Goal: Task Accomplishment & Management: Complete application form

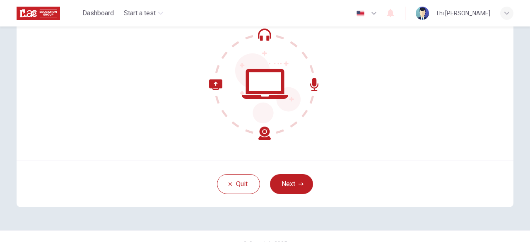
scroll to position [95, 0]
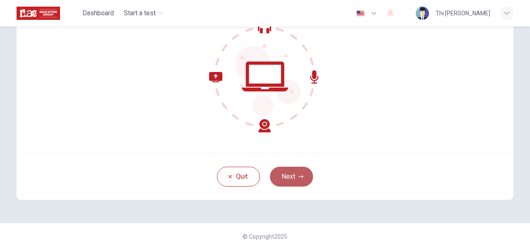
click at [288, 179] on button "Next" at bounding box center [291, 177] width 43 height 20
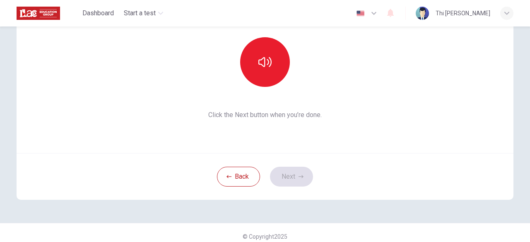
click at [350, 191] on div "Back Next" at bounding box center [265, 176] width 497 height 47
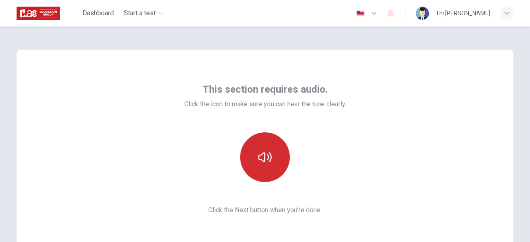
click at [271, 161] on button "button" at bounding box center [265, 157] width 50 height 50
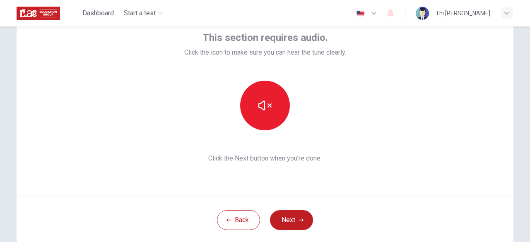
scroll to position [55, 0]
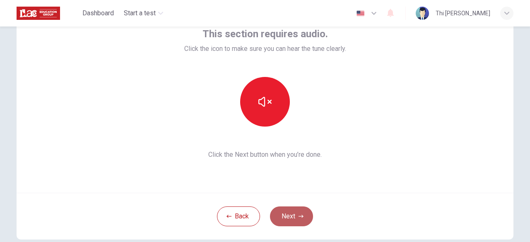
click at [295, 214] on button "Next" at bounding box center [291, 217] width 43 height 20
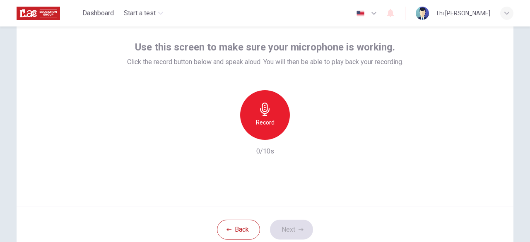
scroll to position [41, 0]
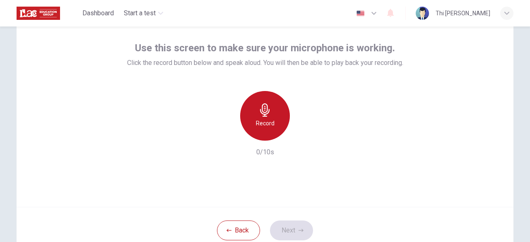
click at [267, 120] on h6 "Record" at bounding box center [265, 123] width 19 height 10
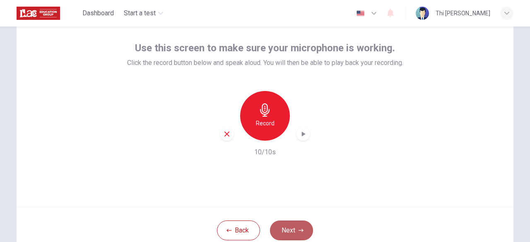
click at [294, 230] on button "Next" at bounding box center [291, 231] width 43 height 20
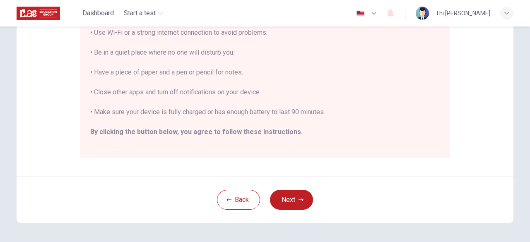
scroll to position [204, 0]
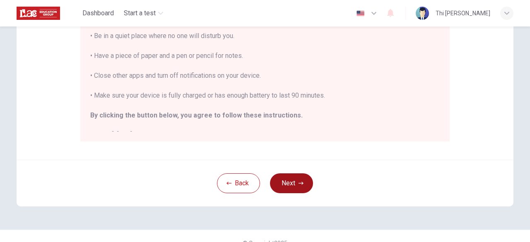
click at [283, 183] on button "Next" at bounding box center [291, 183] width 43 height 20
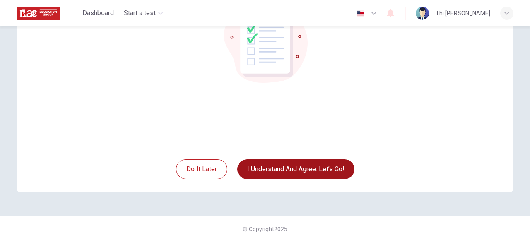
scroll to position [102, 0]
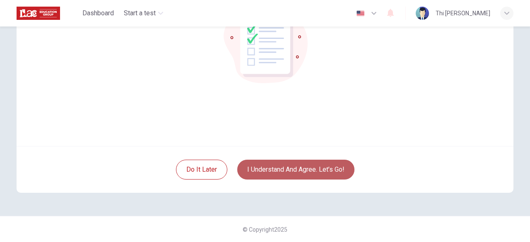
click at [336, 171] on button "I understand and agree. Let’s go!" at bounding box center [295, 170] width 117 height 20
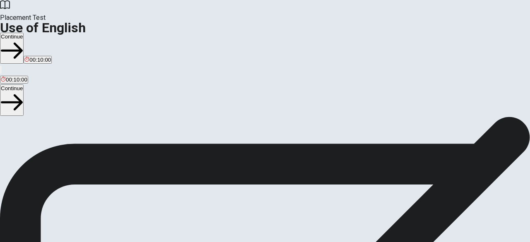
scroll to position [82, 0]
click at [24, 33] on button "Continue" at bounding box center [12, 48] width 24 height 31
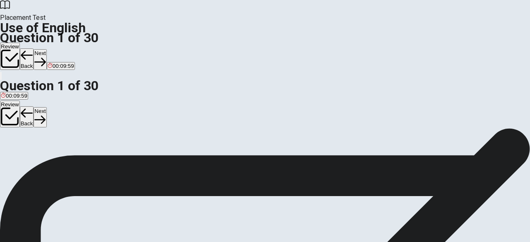
scroll to position [0, 0]
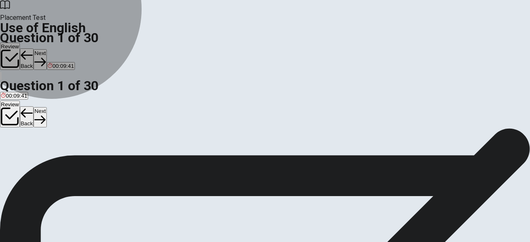
click at [91, 161] on span "were starting" at bounding box center [75, 158] width 31 height 6
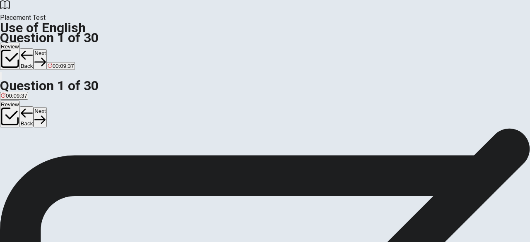
click at [91, 155] on div "C" at bounding box center [75, 152] width 31 height 6
click at [46, 49] on button "Next" at bounding box center [40, 59] width 13 height 20
click at [17, 155] on span "leaves" at bounding box center [9, 158] width 16 height 6
click at [46, 49] on button "Next" at bounding box center [40, 59] width 13 height 20
click at [20, 155] on span "finished" at bounding box center [10, 158] width 19 height 6
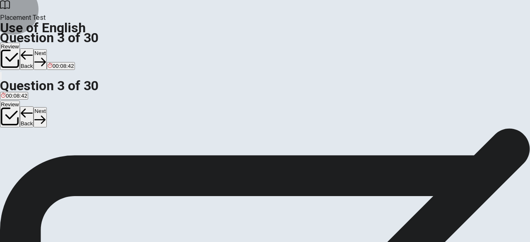
click at [46, 49] on button "Next" at bounding box center [40, 59] width 13 height 20
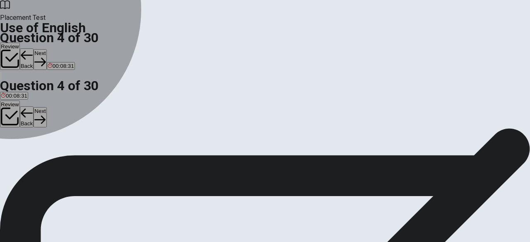
click at [48, 155] on div "D" at bounding box center [42, 152] width 13 height 6
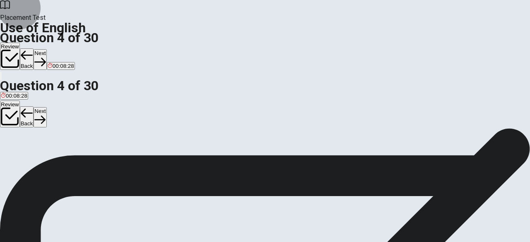
click at [46, 49] on button "Next" at bounding box center [40, 59] width 13 height 20
click at [53, 155] on div "D" at bounding box center [46, 152] width 14 height 6
click at [46, 49] on button "Next" at bounding box center [40, 59] width 13 height 20
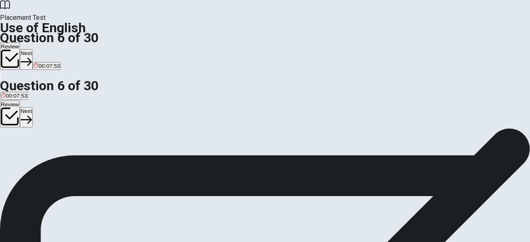
scroll to position [19, 0]
click at [29, 137] on div "B" at bounding box center [21, 133] width 15 height 6
click at [33, 49] on button "Next" at bounding box center [26, 59] width 13 height 20
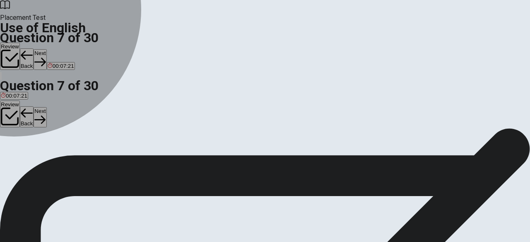
click at [41, 137] on div "B" at bounding box center [35, 133] width 11 height 6
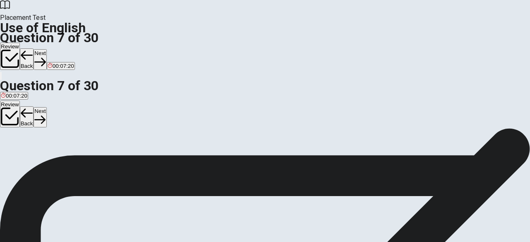
click at [46, 49] on button "Next" at bounding box center [40, 59] width 13 height 20
click at [44, 137] on div "B" at bounding box center [32, 133] width 23 height 6
click at [46, 49] on button "Next" at bounding box center [40, 59] width 13 height 20
click at [42, 137] on div "C" at bounding box center [33, 133] width 15 height 6
click at [46, 49] on button "Next" at bounding box center [40, 59] width 13 height 20
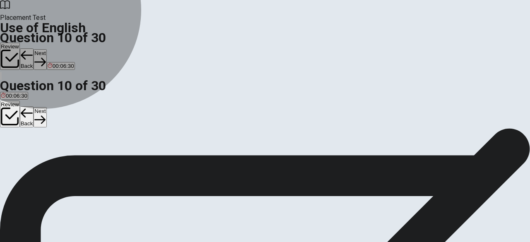
click at [20, 137] on span "will help" at bounding box center [10, 140] width 19 height 6
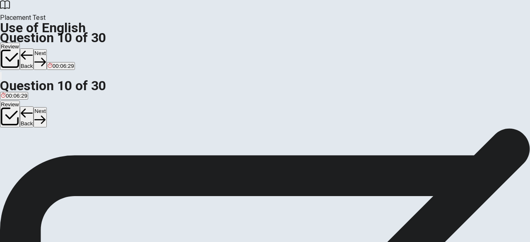
click at [46, 49] on button "Next" at bounding box center [40, 59] width 13 height 20
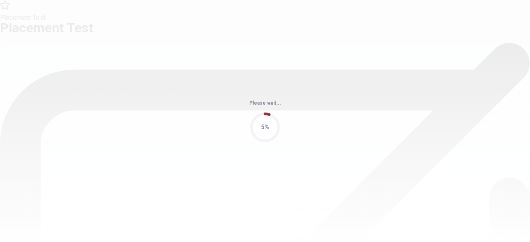
scroll to position [0, 0]
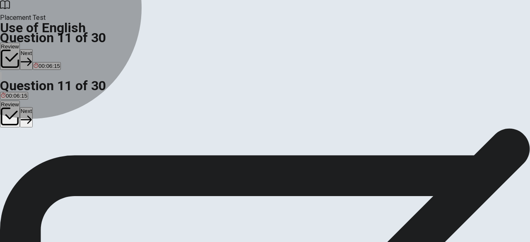
drag, startPoint x: 223, startPoint y: 213, endPoint x: 230, endPoint y: 214, distance: 6.3
click at [77, 161] on span "finished" at bounding box center [67, 158] width 19 height 6
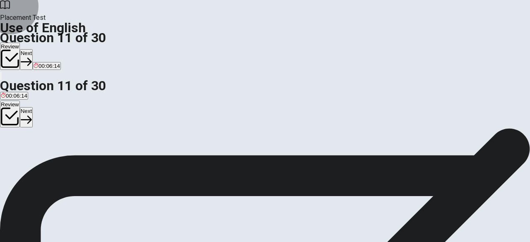
click at [33, 49] on button "Next" at bounding box center [26, 59] width 13 height 20
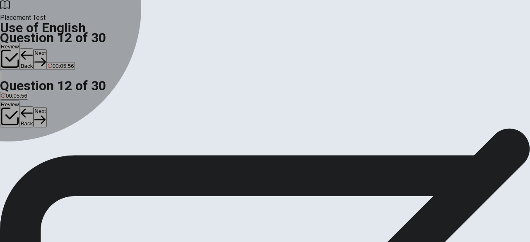
click at [12, 155] on div "B" at bounding box center [10, 152] width 4 height 6
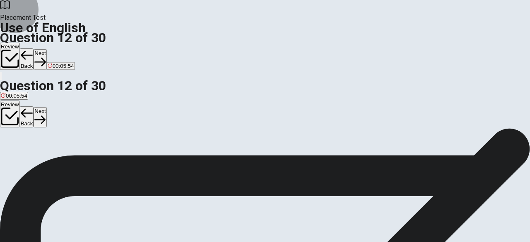
click at [46, 49] on button "Next" at bounding box center [40, 59] width 13 height 20
click at [20, 155] on div "B" at bounding box center [15, 152] width 10 height 6
click at [46, 49] on button "Next" at bounding box center [40, 59] width 13 height 20
drag, startPoint x: 203, startPoint y: 161, endPoint x: 211, endPoint y: 163, distance: 8.0
click at [17, 155] on div "B" at bounding box center [13, 152] width 6 height 6
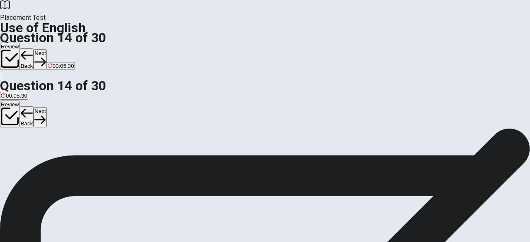
click at [46, 49] on button "Next" at bounding box center [40, 59] width 13 height 20
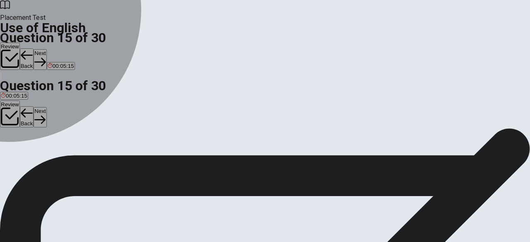
drag, startPoint x: 202, startPoint y: 133, endPoint x: 215, endPoint y: 133, distance: 13.7
click at [17, 149] on div "A" at bounding box center [9, 152] width 17 height 6
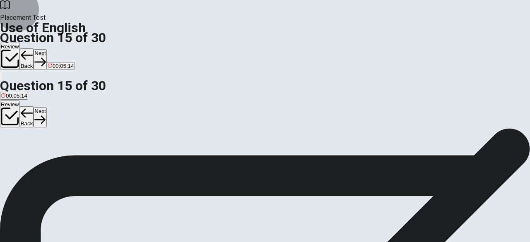
click at [46, 49] on button "Next" at bounding box center [40, 59] width 13 height 20
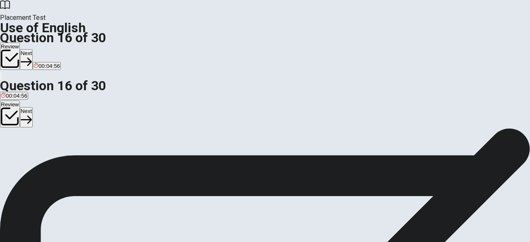
click at [47, 155] on div "C" at bounding box center [41, 152] width 12 height 6
click at [33, 49] on button "Next" at bounding box center [26, 59] width 13 height 20
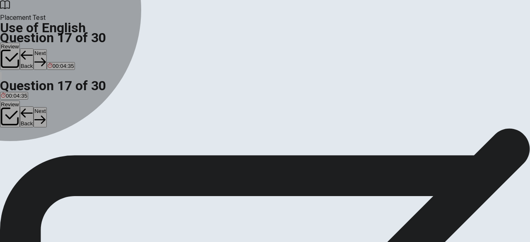
drag, startPoint x: 203, startPoint y: 134, endPoint x: 258, endPoint y: 144, distance: 56.5
click at [19, 149] on div "A" at bounding box center [10, 152] width 18 height 6
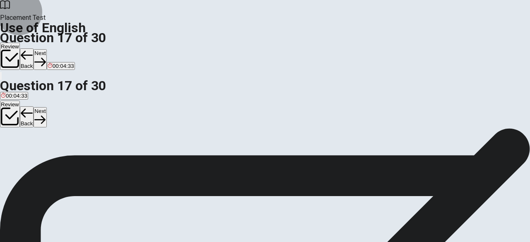
click at [46, 49] on button "Next" at bounding box center [40, 59] width 13 height 20
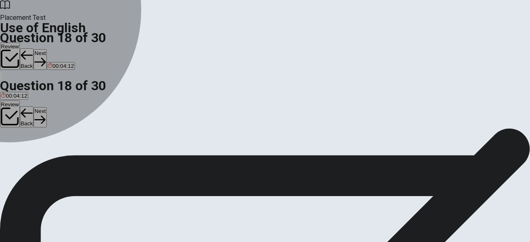
click at [14, 149] on div "A" at bounding box center [7, 152] width 13 height 6
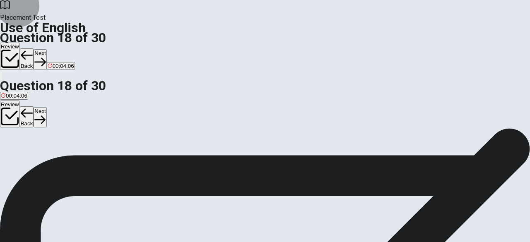
click at [46, 49] on button "Next" at bounding box center [40, 59] width 13 height 20
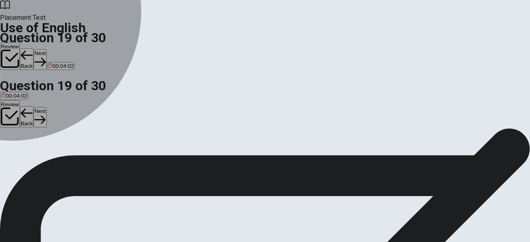
click at [14, 149] on div "A" at bounding box center [7, 152] width 13 height 6
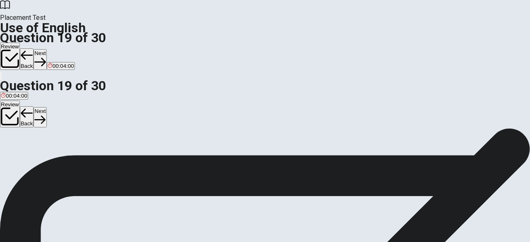
click at [46, 49] on button "Next" at bounding box center [40, 59] width 13 height 20
drag, startPoint x: 204, startPoint y: 212, endPoint x: 213, endPoint y: 210, distance: 8.5
click at [60, 155] on div "D" at bounding box center [52, 152] width 16 height 6
click at [46, 49] on button "Next" at bounding box center [40, 59] width 13 height 20
click at [41, 161] on span "leaves" at bounding box center [33, 158] width 16 height 6
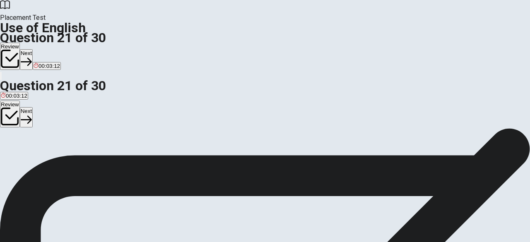
click at [33, 49] on button "Next" at bounding box center [26, 59] width 13 height 20
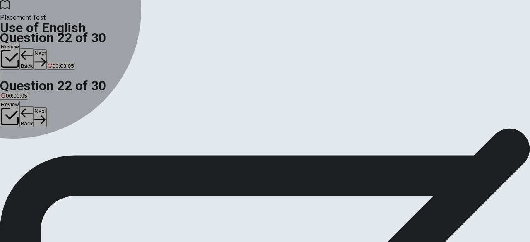
click at [48, 155] on div "C" at bounding box center [43, 152] width 10 height 6
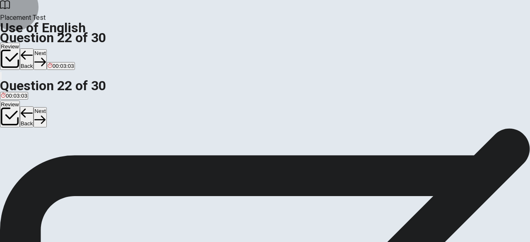
click at [46, 49] on button "Next" at bounding box center [40, 59] width 13 height 20
click at [80, 155] on div "D" at bounding box center [69, 152] width 21 height 6
click at [46, 49] on button "Next" at bounding box center [40, 59] width 13 height 20
click at [30, 155] on div "C" at bounding box center [25, 152] width 10 height 6
click at [46, 49] on button "Next" at bounding box center [40, 59] width 13 height 20
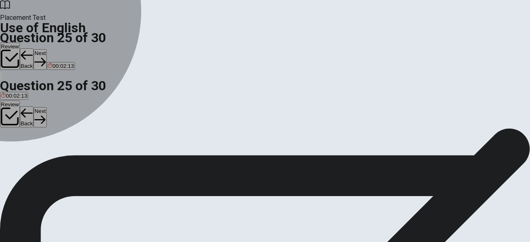
click at [33, 155] on div "B" at bounding box center [25, 152] width 16 height 6
click at [58, 155] on div "D" at bounding box center [53, 152] width 10 height 6
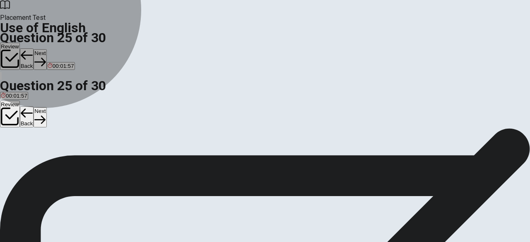
click at [58, 162] on button "D kind" at bounding box center [53, 155] width 12 height 14
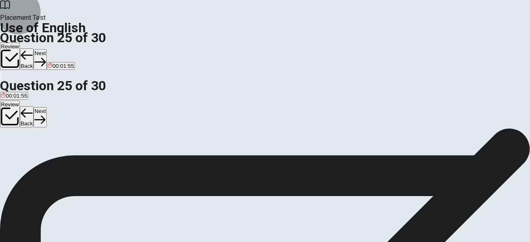
click at [46, 49] on button "Next" at bounding box center [40, 59] width 13 height 20
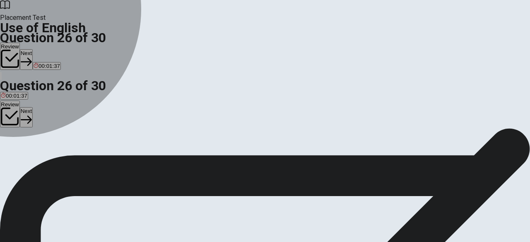
drag, startPoint x: 206, startPoint y: 133, endPoint x: 305, endPoint y: 137, distance: 98.6
click at [15, 149] on div "A" at bounding box center [8, 152] width 14 height 6
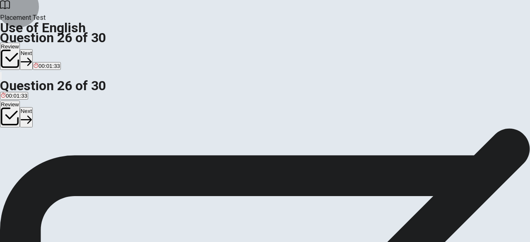
click at [33, 49] on button "Next" at bounding box center [26, 59] width 13 height 20
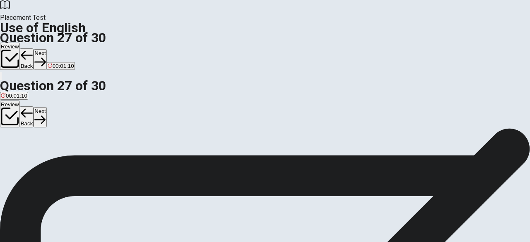
click at [54, 155] on span "help resolve a conflict" at bounding box center [27, 158] width 53 height 6
click at [46, 49] on button "Next" at bounding box center [40, 59] width 13 height 20
click at [17, 155] on span "expect" at bounding box center [9, 158] width 16 height 6
click at [46, 49] on button "Next" at bounding box center [40, 59] width 13 height 20
click at [13, 155] on span "react" at bounding box center [7, 158] width 12 height 6
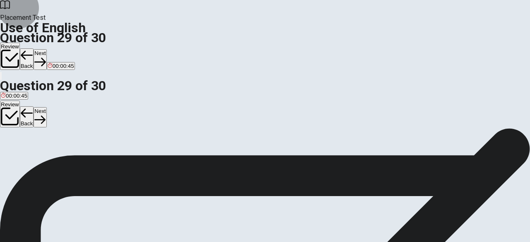
click at [46, 49] on button "Next" at bounding box center [40, 59] width 13 height 20
click at [14, 155] on span "came" at bounding box center [8, 158] width 14 height 6
click at [46, 49] on button "Next" at bounding box center [40, 59] width 13 height 20
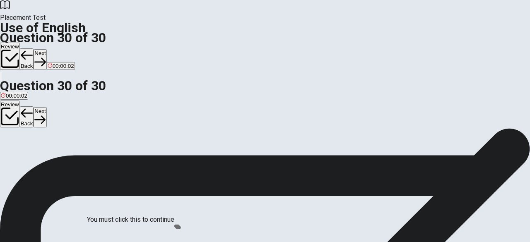
scroll to position [76, 0]
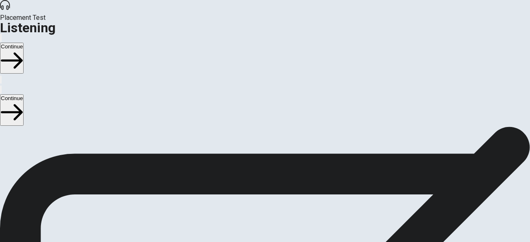
click at [271, 174] on span "There are 3 audio clips in this section. Each clip has 5 questions. Before each…" at bounding box center [199, 190] width 399 height 127
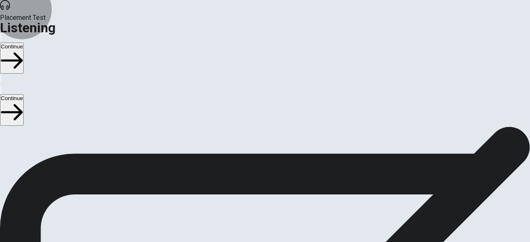
click at [24, 43] on button "Continue" at bounding box center [12, 58] width 24 height 31
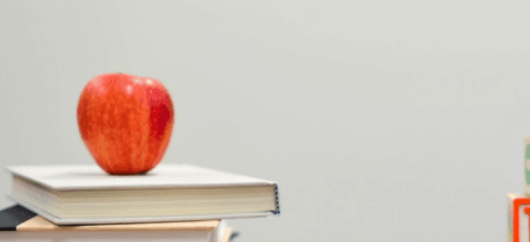
click at [24, 104] on button "A It is spicy" at bounding box center [12, 111] width 24 height 14
click at [257, 152] on span "He will visit [GEOGRAPHIC_DATA]" at bounding box center [231, 149] width 86 height 6
click at [105, 216] on span "It has excellent food" at bounding box center [79, 219] width 49 height 6
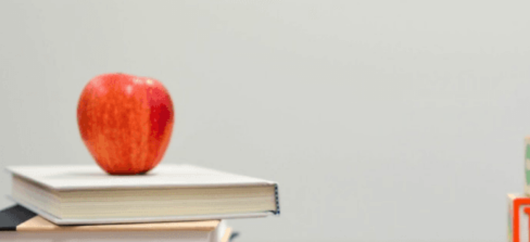
scroll to position [766, 0]
click at [37, 181] on span "The Parthenon" at bounding box center [19, 184] width 36 height 6
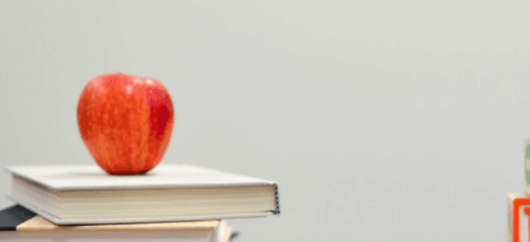
drag, startPoint x: 513, startPoint y: 81, endPoint x: 512, endPoint y: 61, distance: 19.9
click at [512, 74] on div "Question 1 What does the woman mention about Greek food? A It is spicy B It use…" at bounding box center [265, 176] width 530 height 204
click at [24, 43] on button "Continue" at bounding box center [12, 58] width 24 height 31
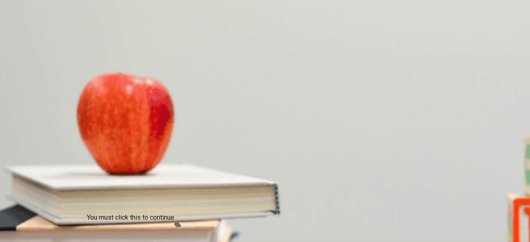
type input "0"
drag, startPoint x: 178, startPoint y: 159, endPoint x: 192, endPoint y: 171, distance: 18.5
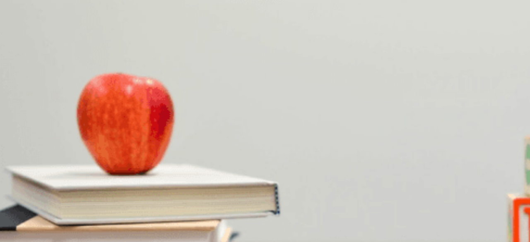
scroll to position [514, 0]
click at [163, 226] on button "D [PERSON_NAME]" at bounding box center [139, 233] width 47 height 14
click at [115, 198] on span "She is happy" at bounding box center [99, 201] width 32 height 6
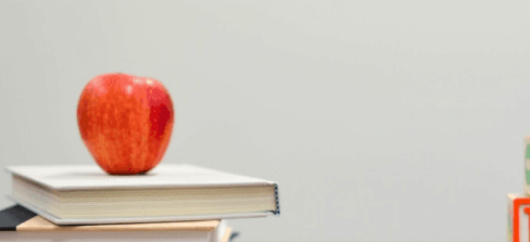
click at [35, 157] on div "A" at bounding box center [18, 160] width 34 height 6
click at [80, 165] on div "B" at bounding box center [55, 168] width 49 height 6
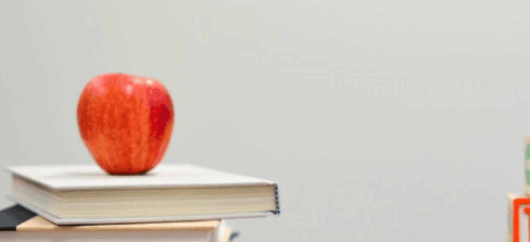
scroll to position [132, 0]
click at [24, 43] on button "Continue" at bounding box center [12, 58] width 24 height 31
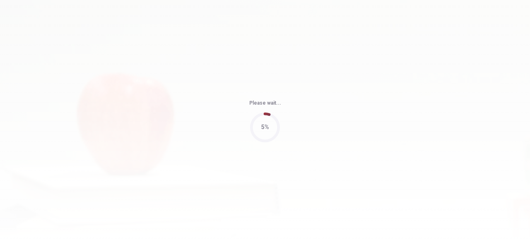
type input "86"
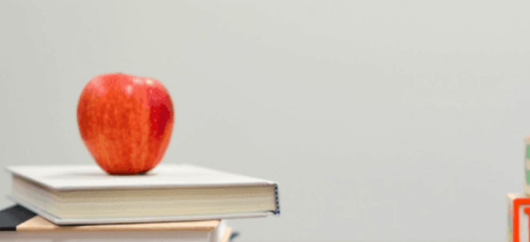
scroll to position [418, 0]
drag, startPoint x: 506, startPoint y: 198, endPoint x: 510, endPoint y: 214, distance: 16.3
click at [510, 214] on div "Question 11 Where do they plan to meet? A At the beach B At the mountains C At …" at bounding box center [265, 224] width 530 height 174
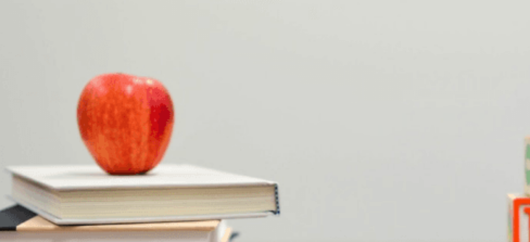
click at [33, 156] on button "A At the beach" at bounding box center [16, 163] width 33 height 14
click at [181, 204] on span "That it will be sunny" at bounding box center [157, 201] width 48 height 6
click at [46, 233] on span "Snacks and drinks" at bounding box center [23, 236] width 45 height 6
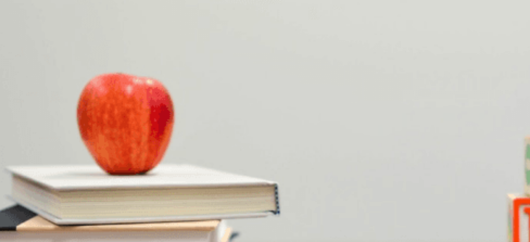
scroll to position [636, 0]
click at [24, 43] on button "Continue" at bounding box center [12, 58] width 24 height 31
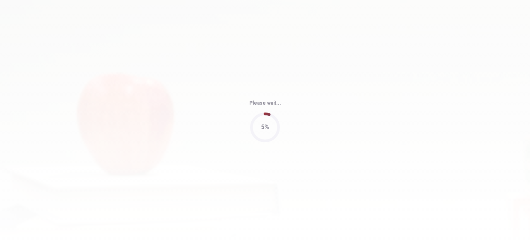
type input "67"
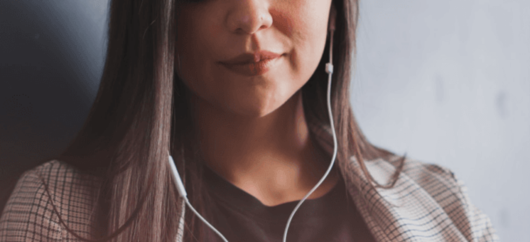
scroll to position [0, 0]
click at [24, 43] on button "Continue" at bounding box center [12, 58] width 24 height 31
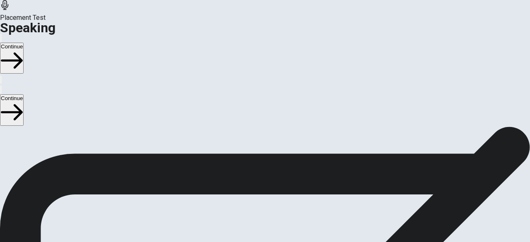
scroll to position [51, 0]
click at [255, 215] on icon "Play Audio" at bounding box center [255, 215] width 0 height 0
click at [264, 215] on icon "Pause Audio" at bounding box center [260, 220] width 9 height 10
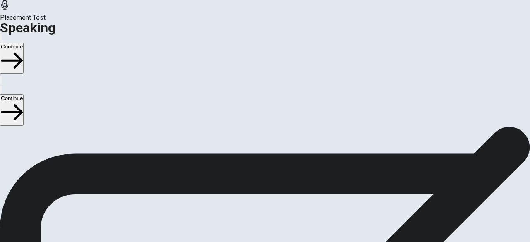
click at [277, 180] on div at bounding box center [264, 194] width 25 height 28
click at [277, 180] on icon at bounding box center [264, 192] width 25 height 25
click at [270, 180] on icon at bounding box center [261, 192] width 18 height 25
click at [264, 215] on icon "Play Audio" at bounding box center [260, 220] width 8 height 10
click at [1, 40] on icon "button" at bounding box center [1, 40] width 0 height 0
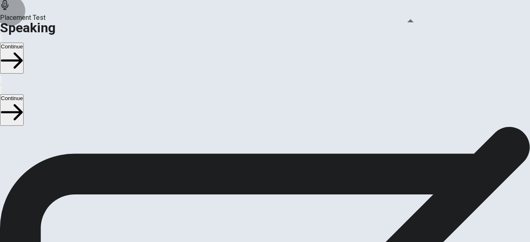
click at [1, 40] on icon "button" at bounding box center [1, 40] width 0 height 0
click at [456, 142] on div "00:00:06" at bounding box center [265, 179] width 530 height 75
click at [24, 43] on button "Continue" at bounding box center [12, 58] width 24 height 31
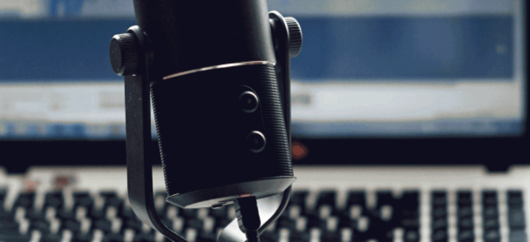
scroll to position [204, 0]
click at [24, 43] on button "Continue" at bounding box center [12, 58] width 24 height 31
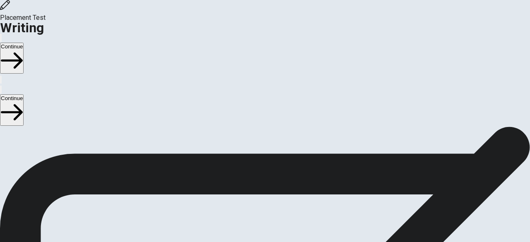
scroll to position [66, 0]
click at [24, 43] on button "Continue" at bounding box center [12, 58] width 24 height 31
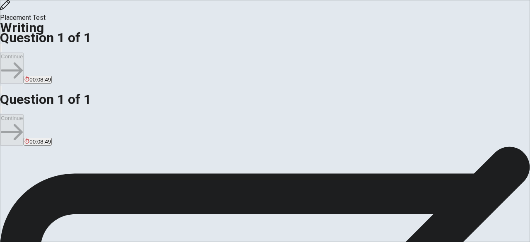
scroll to position [0, 0]
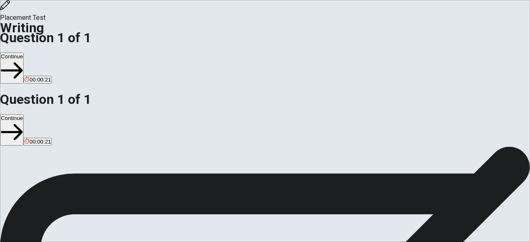
type textarea "I am not too busy but I can control many my works I normally write on the paper…"
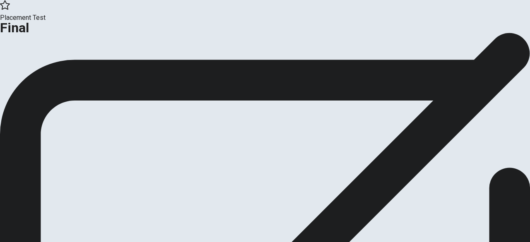
click at [34, 74] on button "Continue" at bounding box center [17, 67] width 34 height 11
